Goal: Find specific page/section: Find specific page/section

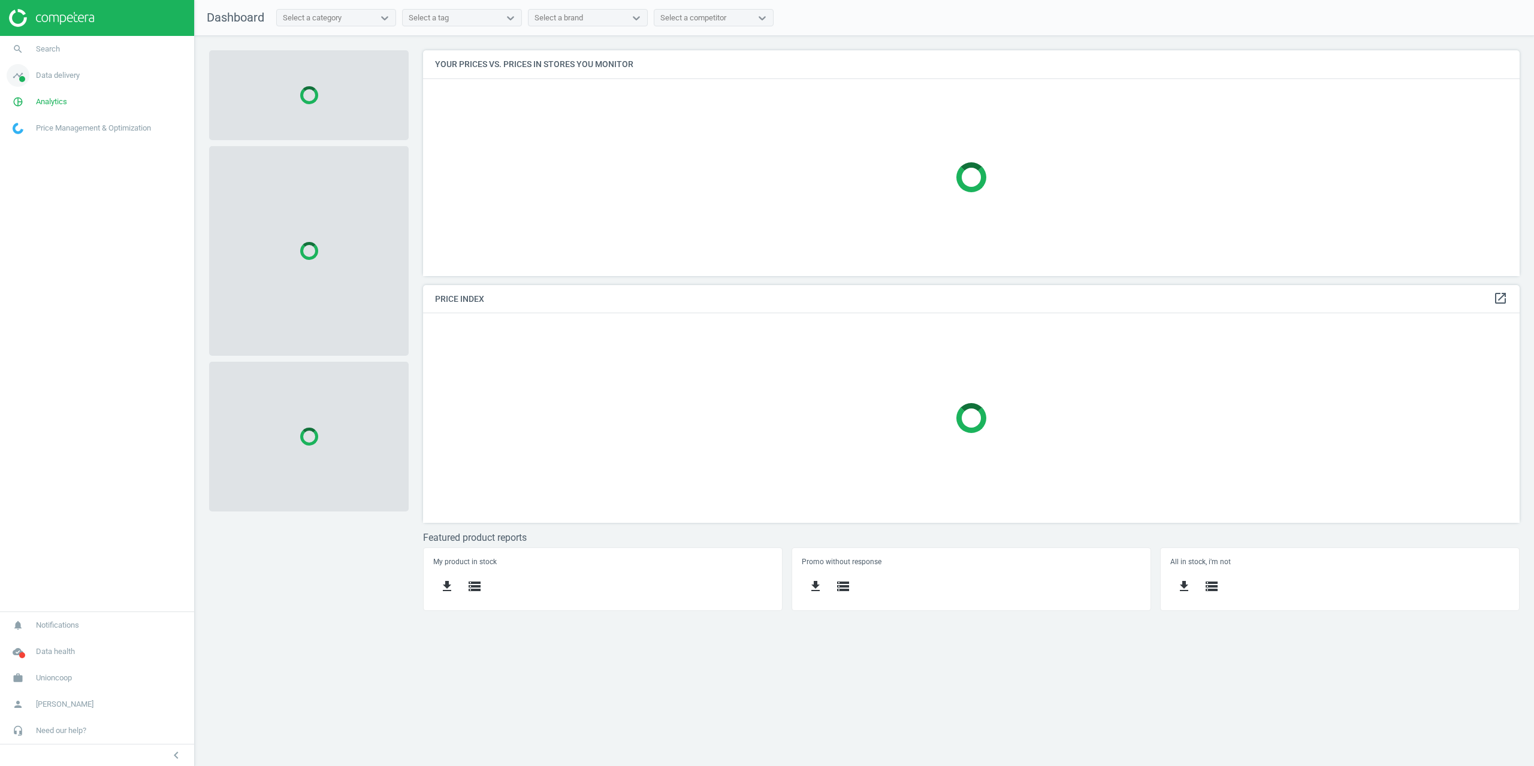
scroll to position [244, 1115]
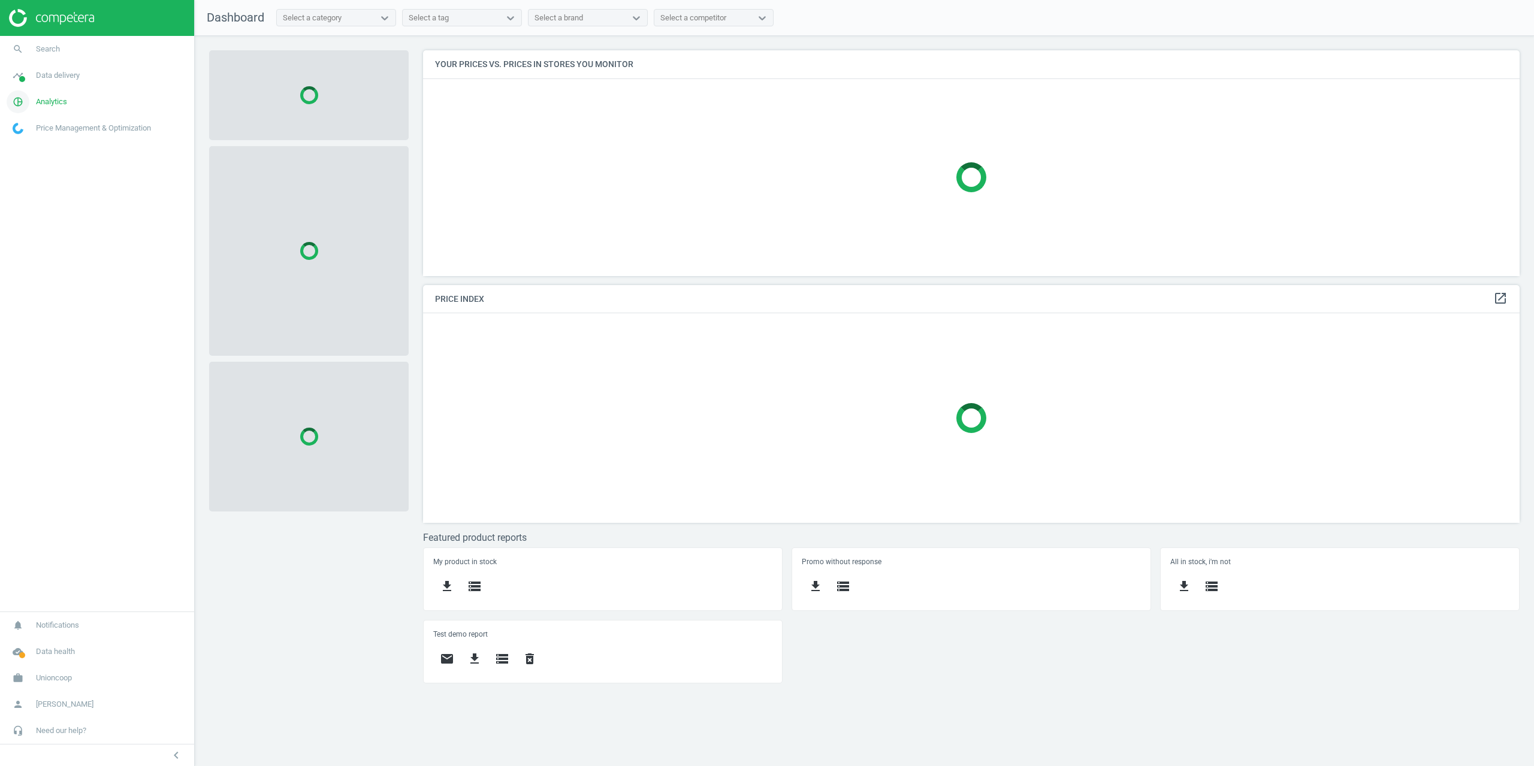
click at [39, 96] on link "pie_chart_outlined Analytics" at bounding box center [97, 102] width 194 height 26
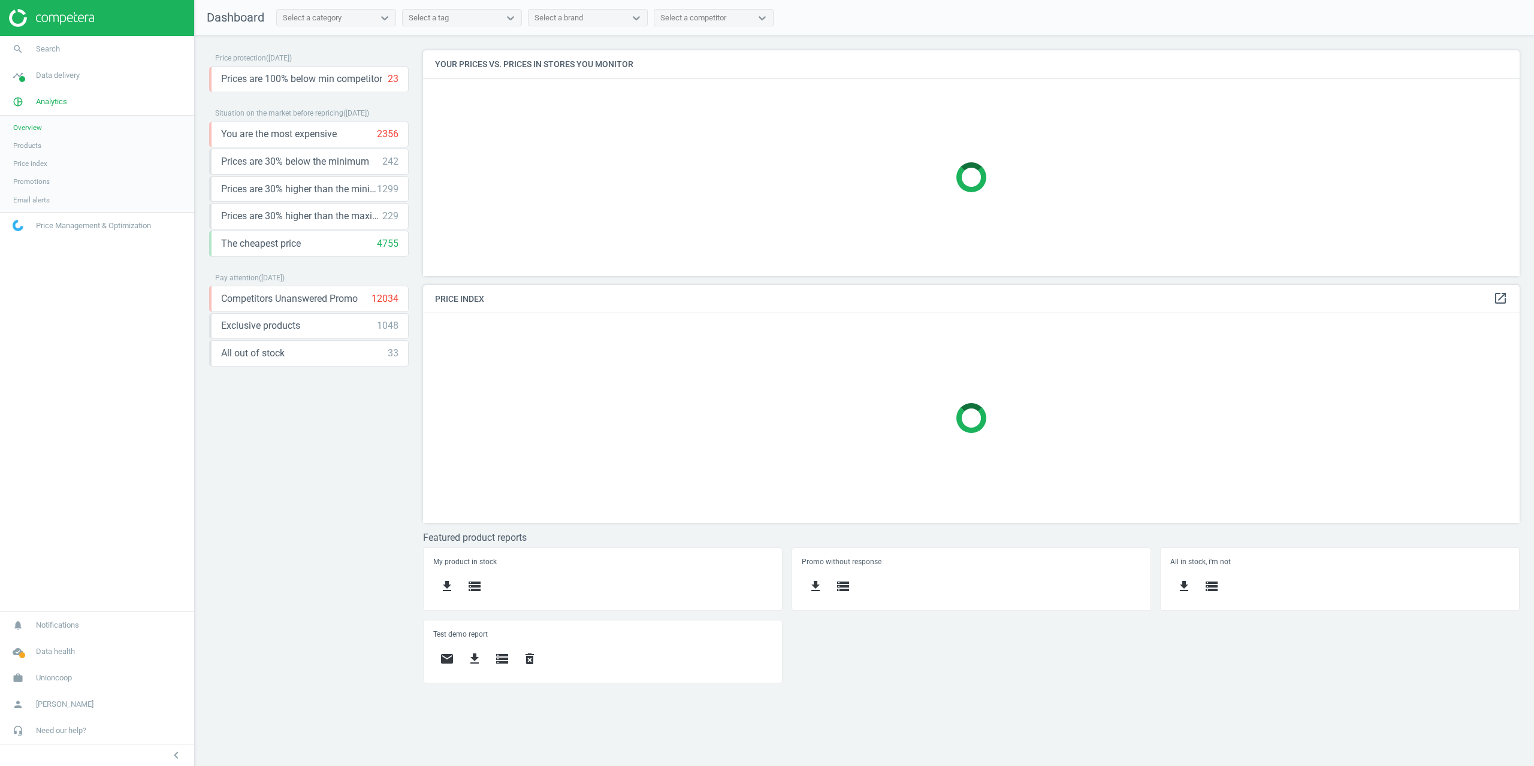
click at [34, 146] on span "Products" at bounding box center [27, 146] width 28 height 10
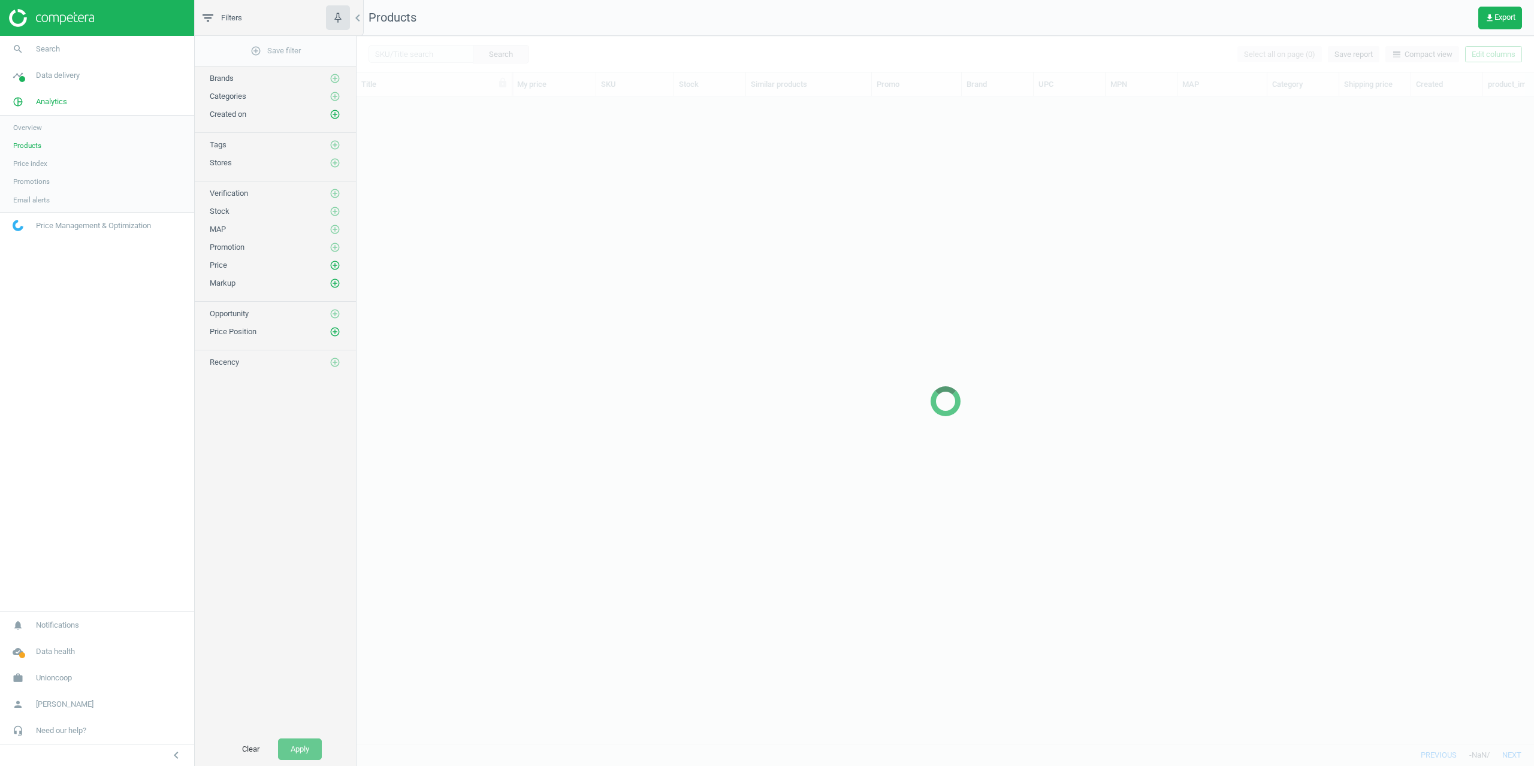
scroll to position [629, 1168]
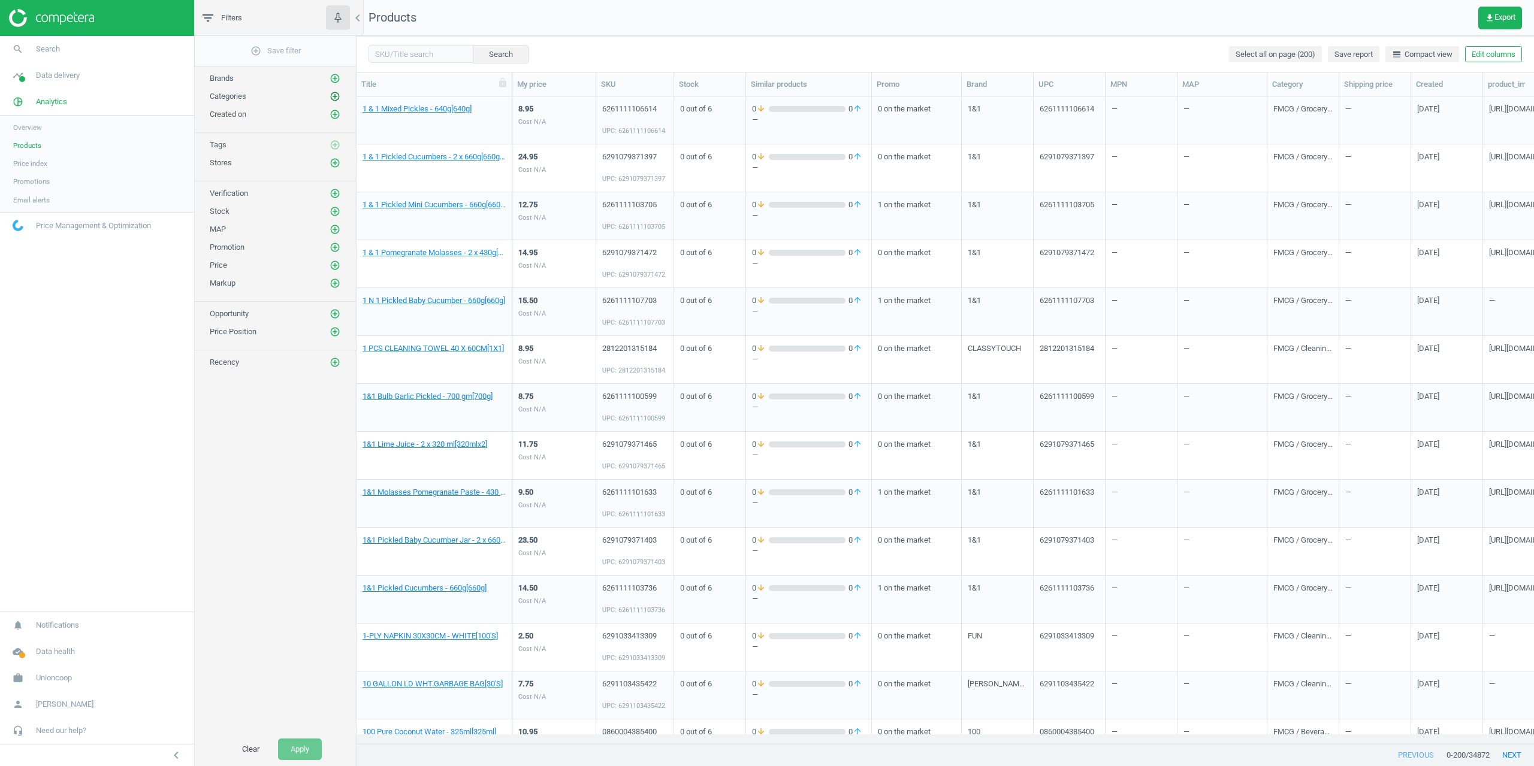
click at [337, 97] on icon "add_circle_outline" at bounding box center [335, 96] width 11 height 11
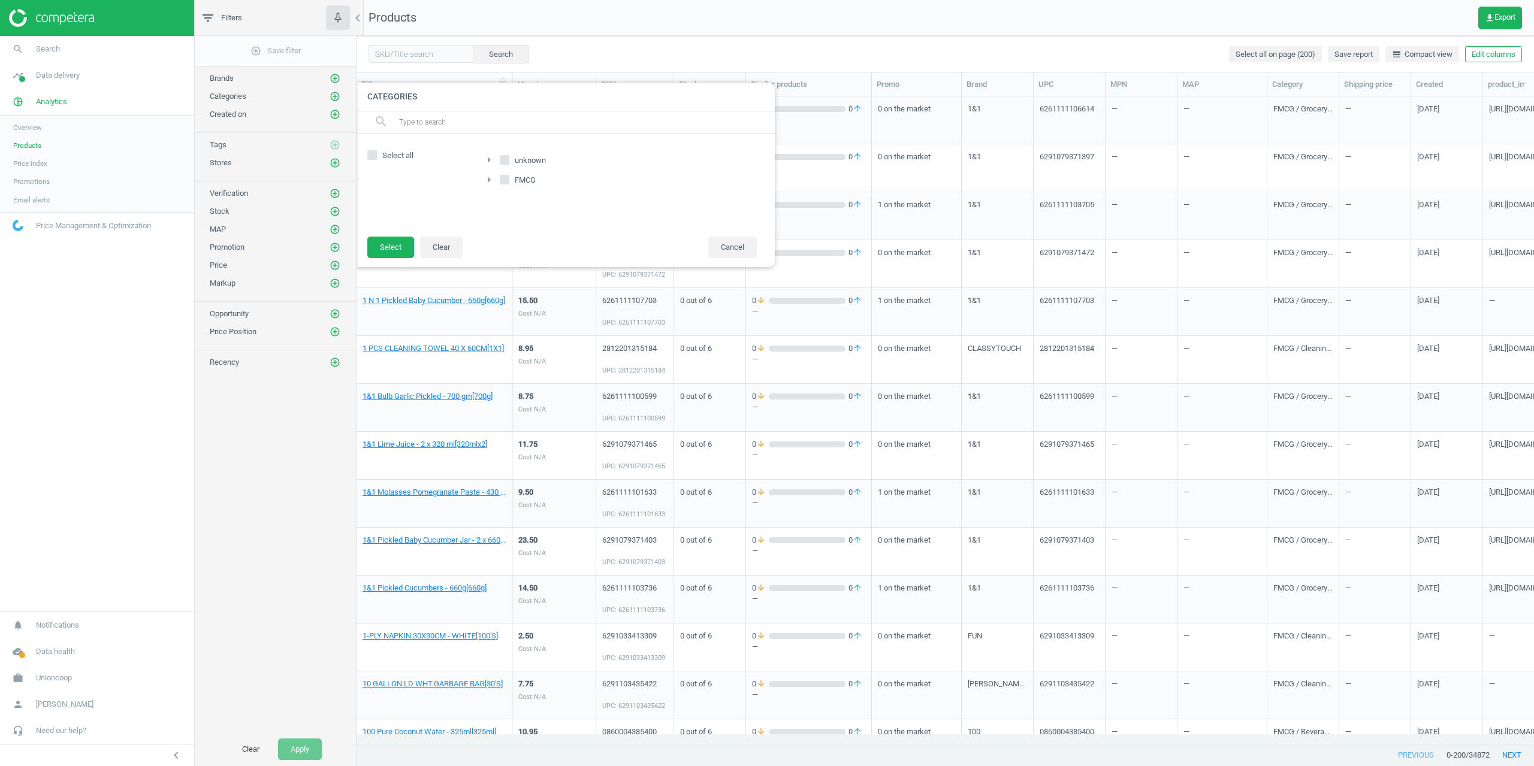
click at [490, 177] on icon "arrow_right" at bounding box center [489, 180] width 14 height 14
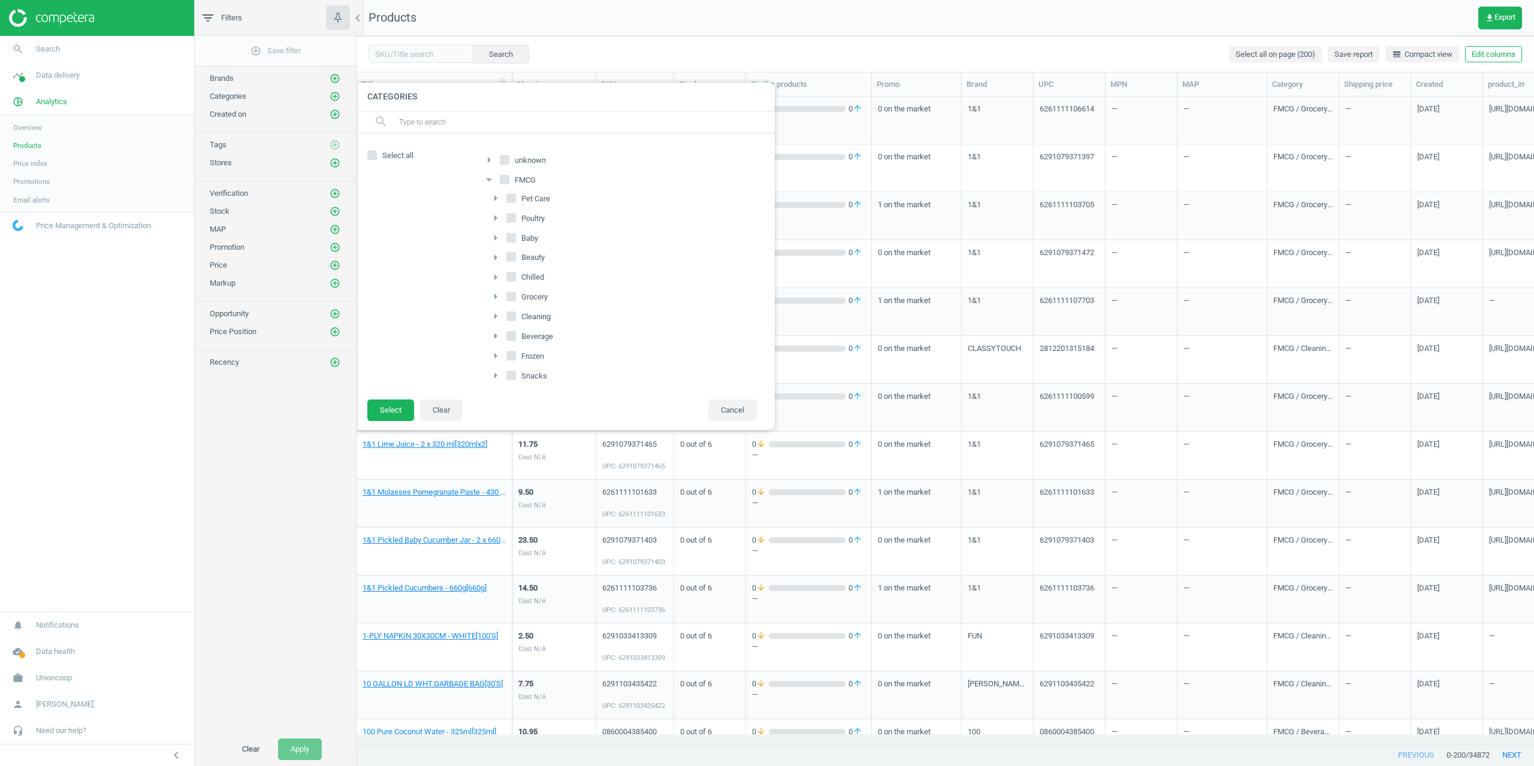
click at [490, 177] on icon "arrow_drop_down" at bounding box center [489, 180] width 14 height 14
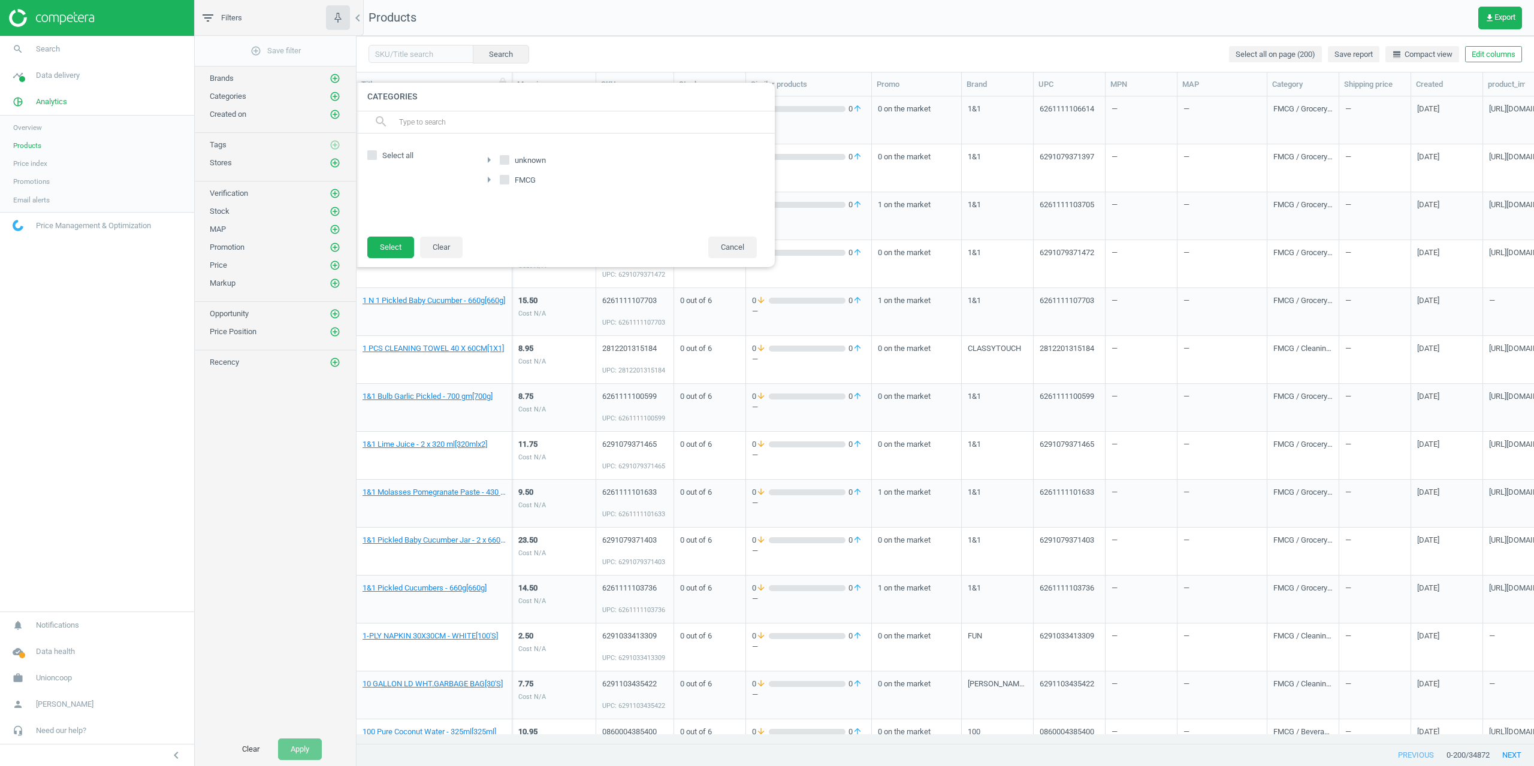
click at [490, 160] on icon "arrow_right" at bounding box center [489, 160] width 14 height 14
click at [489, 160] on icon "arrow_drop_down" at bounding box center [489, 160] width 14 height 14
click at [733, 242] on button "Cancel" at bounding box center [732, 248] width 49 height 22
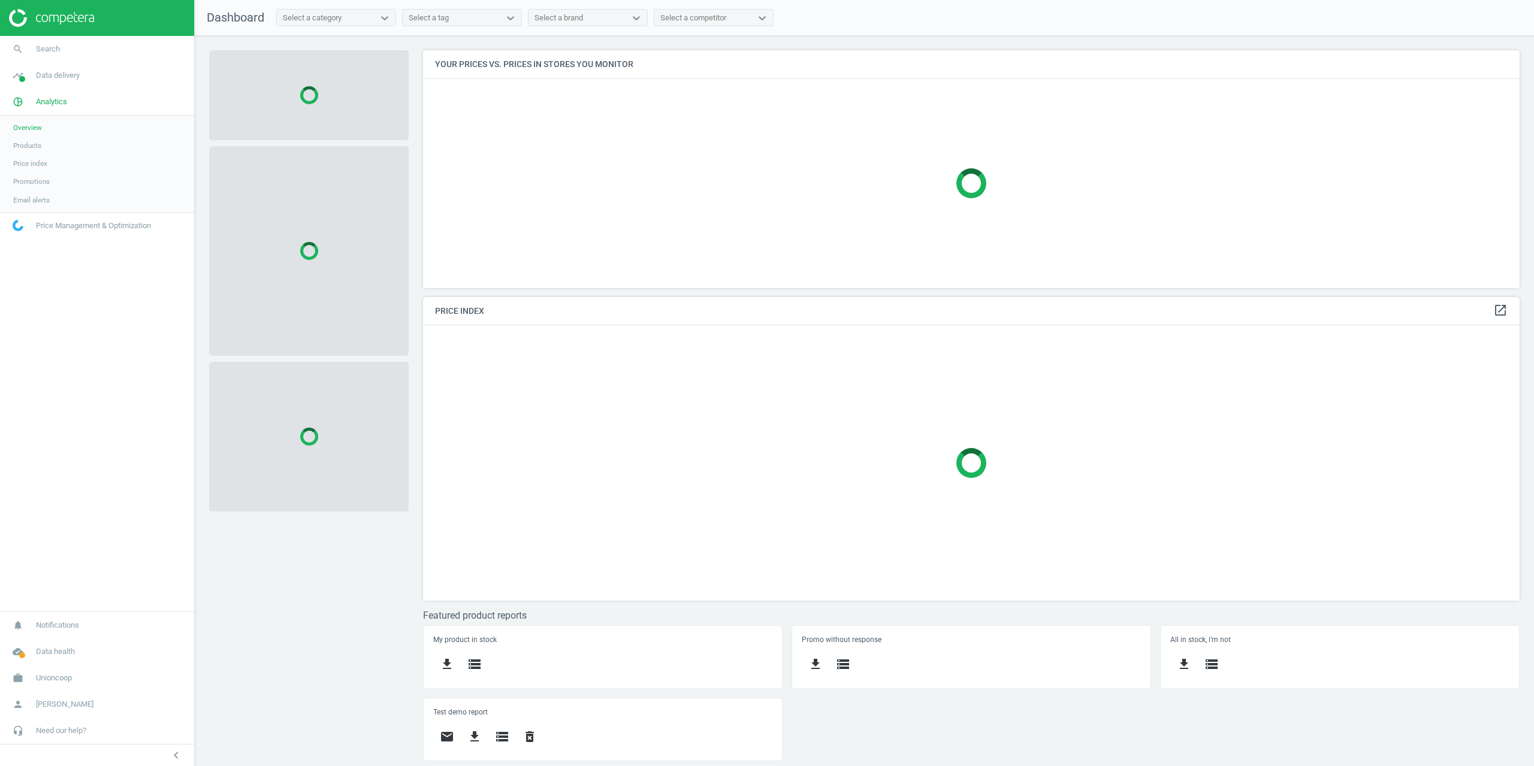
scroll to position [294, 1115]
